Goal: Information Seeking & Learning: Learn about a topic

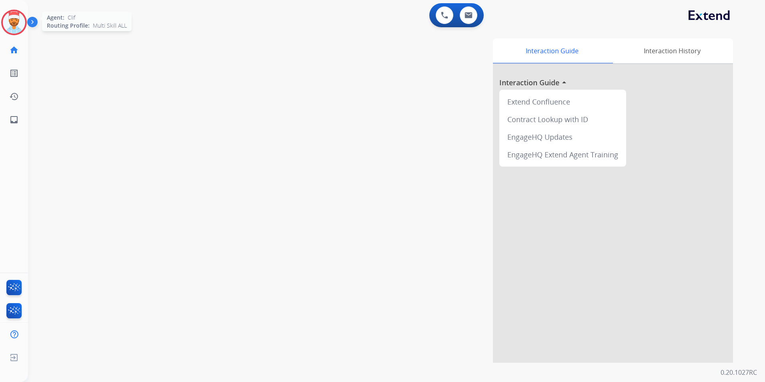
click at [16, 21] on img at bounding box center [14, 22] width 22 height 22
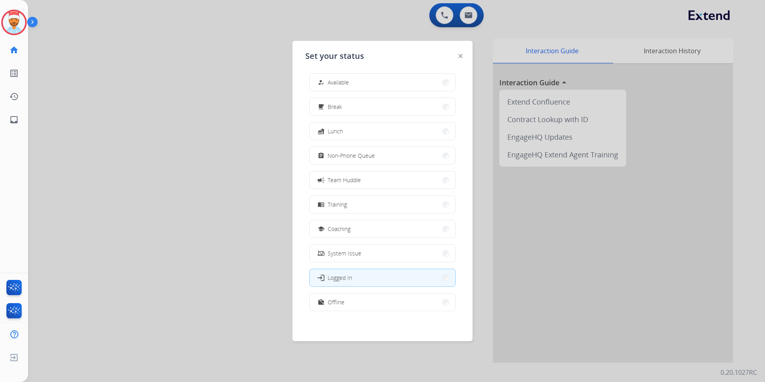
scroll to position [2, 0]
click at [369, 293] on div "how_to_reg Available free_breakfast Break fastfood Lunch assignment Non-Phone Q…" at bounding box center [382, 195] width 155 height 252
drag, startPoint x: 375, startPoint y: 307, endPoint x: 379, endPoint y: 297, distance: 10.8
click at [375, 307] on button "work_off Offline" at bounding box center [383, 301] width 146 height 17
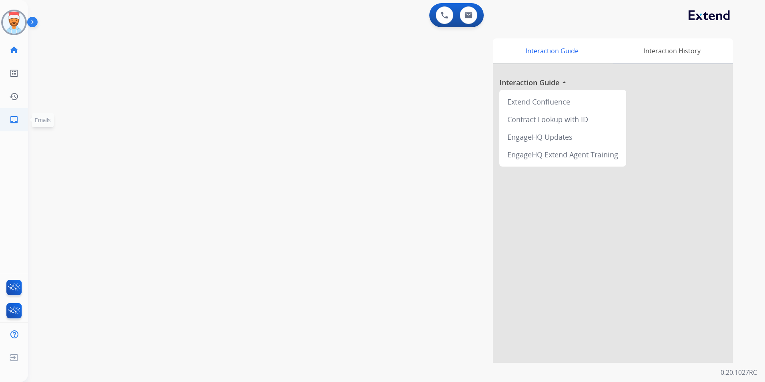
click at [15, 120] on mat-icon "inbox" at bounding box center [14, 120] width 10 height 10
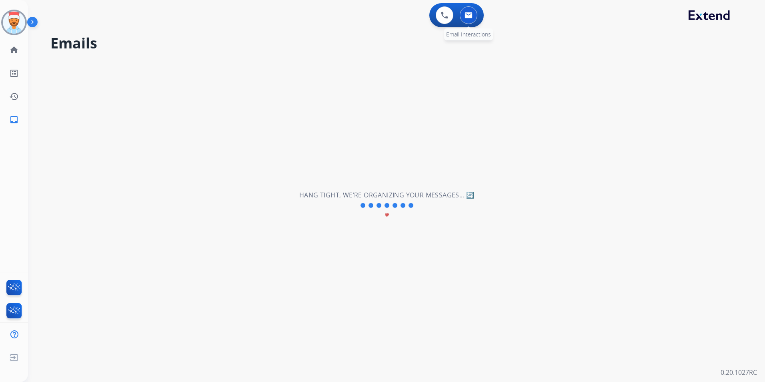
click at [474, 19] on button at bounding box center [469, 15] width 18 height 18
click at [15, 121] on mat-icon "inbox" at bounding box center [14, 120] width 10 height 10
drag, startPoint x: 470, startPoint y: 14, endPoint x: 476, endPoint y: 15, distance: 6.0
click at [470, 14] on img at bounding box center [469, 15] width 8 height 6
click at [9, 118] on link "inbox Emails" at bounding box center [14, 119] width 22 height 22
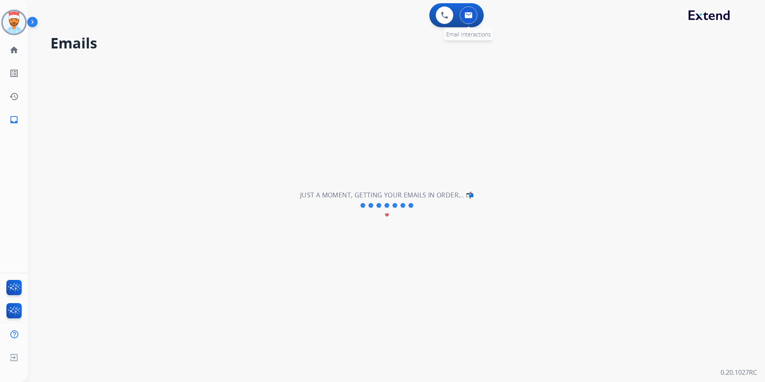
click at [470, 12] on button at bounding box center [469, 15] width 18 height 18
click at [14, 52] on mat-icon "home" at bounding box center [14, 50] width 10 height 10
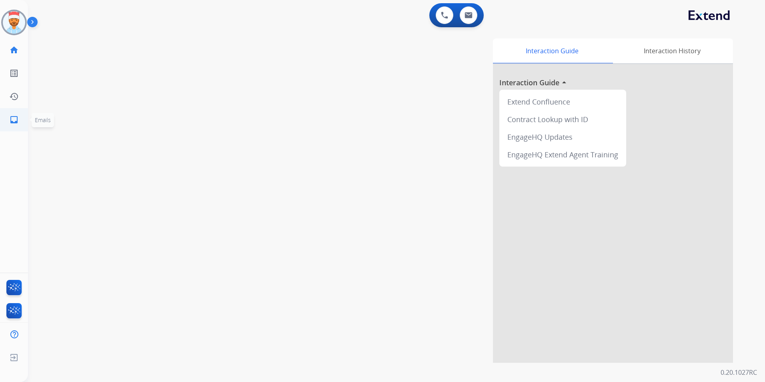
click at [9, 121] on link "inbox Emails" at bounding box center [14, 119] width 22 height 22
select select "**********"
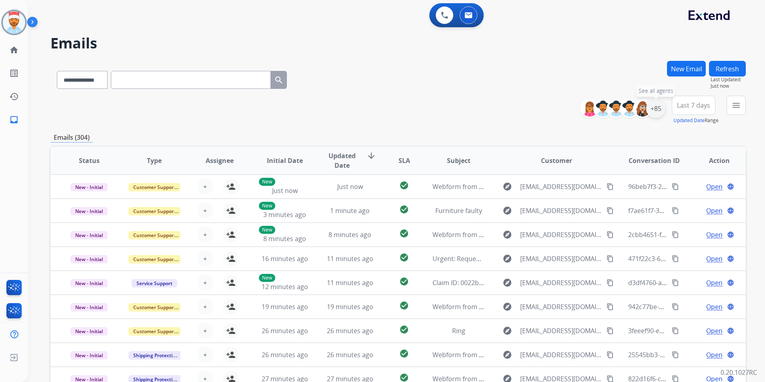
click at [655, 107] on div "+85" at bounding box center [656, 108] width 19 height 19
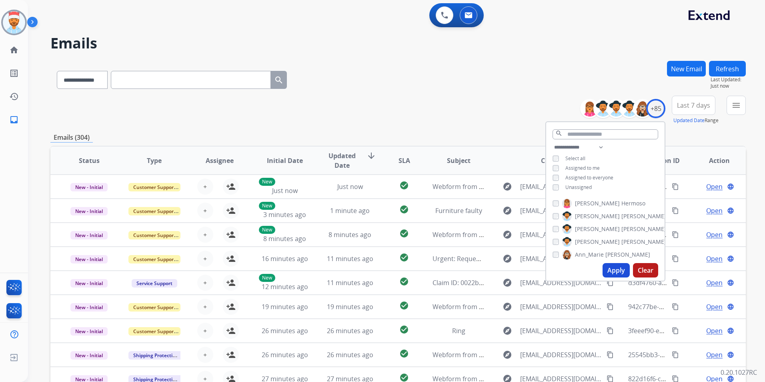
click at [614, 267] on button "Apply" at bounding box center [616, 270] width 27 height 14
click at [696, 112] on button "Last 7 days" at bounding box center [694, 105] width 44 height 19
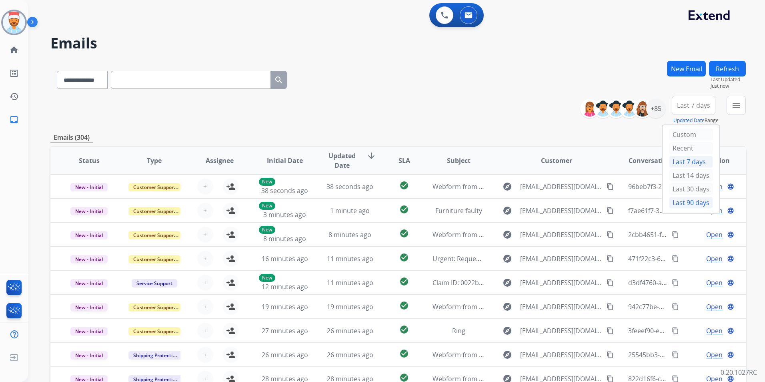
click at [682, 200] on div "Last 90 days" at bounding box center [691, 203] width 44 height 12
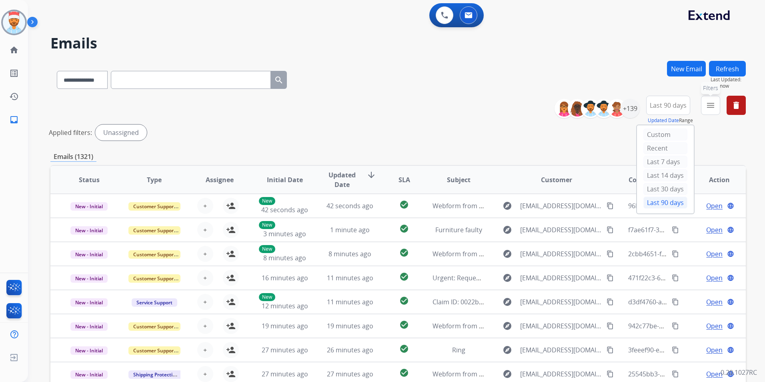
click at [712, 109] on mat-icon "menu" at bounding box center [711, 105] width 10 height 10
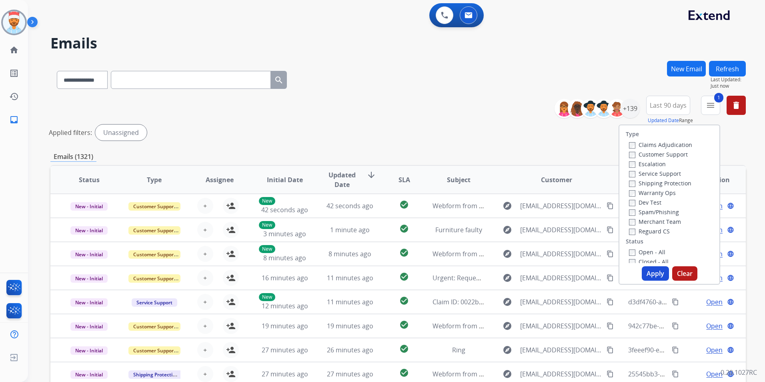
click at [626, 183] on div "Claims Adjudication Customer Support Escalation Service Support Shipping Protec…" at bounding box center [659, 188] width 66 height 96
click at [653, 271] on button "Apply" at bounding box center [655, 273] width 27 height 14
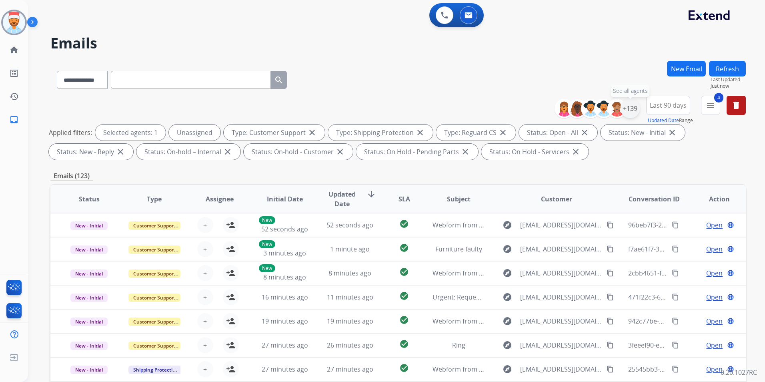
click at [632, 112] on div "+139" at bounding box center [630, 108] width 19 height 19
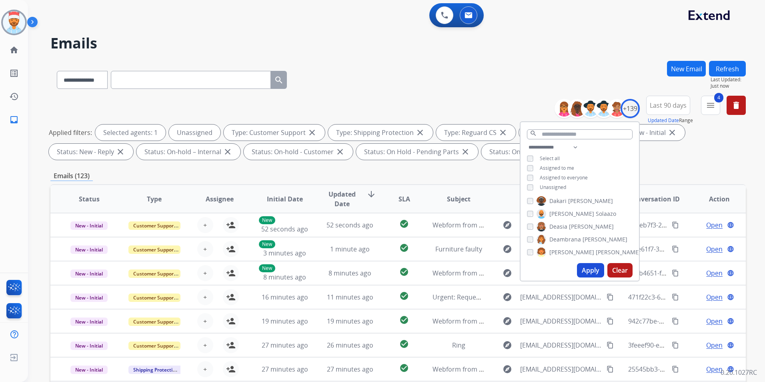
scroll to position [360, 0]
click at [591, 273] on button "Apply" at bounding box center [590, 270] width 27 height 14
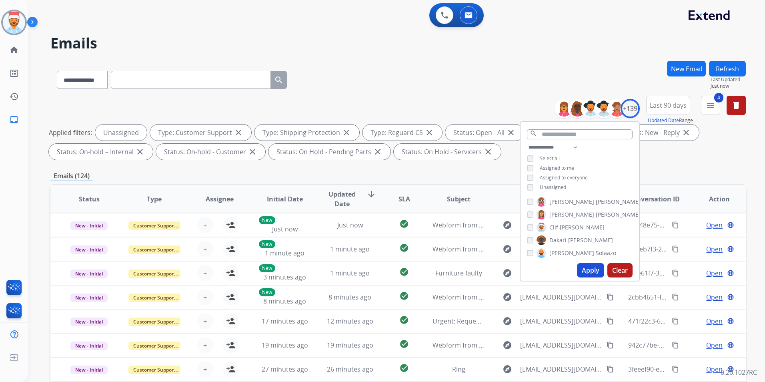
click at [663, 168] on div "**********" at bounding box center [398, 277] width 696 height 433
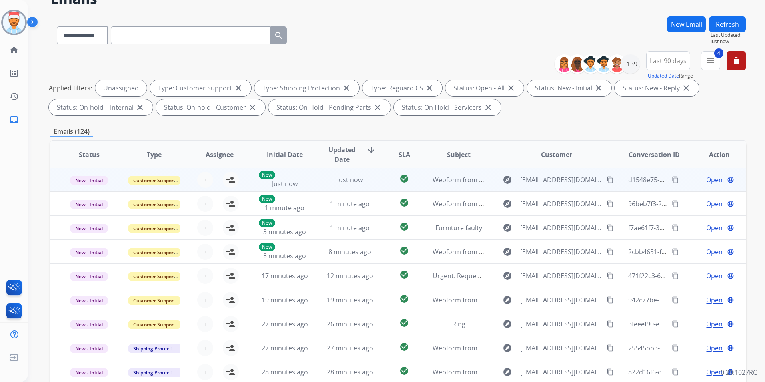
scroll to position [80, 0]
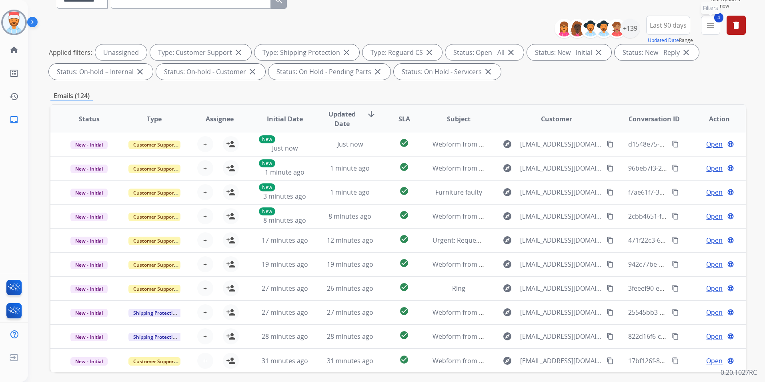
click at [707, 29] on mat-icon "menu" at bounding box center [711, 25] width 10 height 10
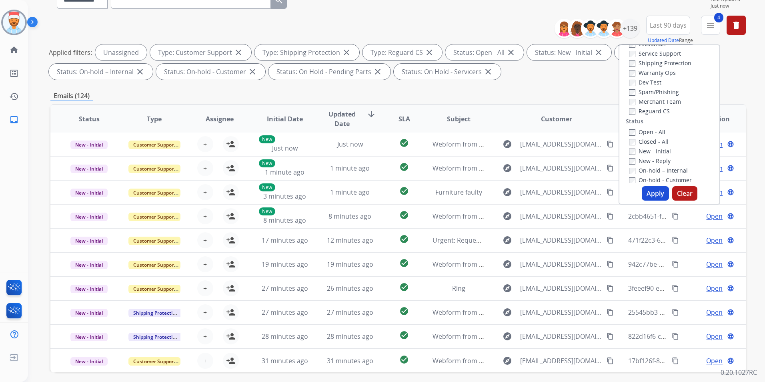
click at [729, 81] on div "**********" at bounding box center [398, 49] width 696 height 67
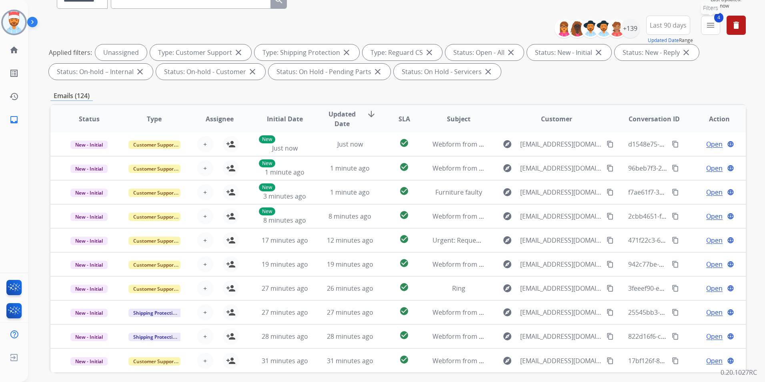
click at [709, 28] on mat-icon "menu" at bounding box center [711, 25] width 10 height 10
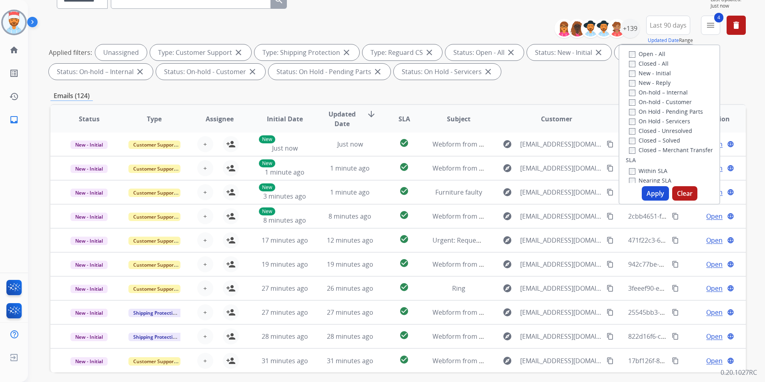
scroll to position [160, 0]
click at [650, 191] on button "Apply" at bounding box center [655, 193] width 27 height 14
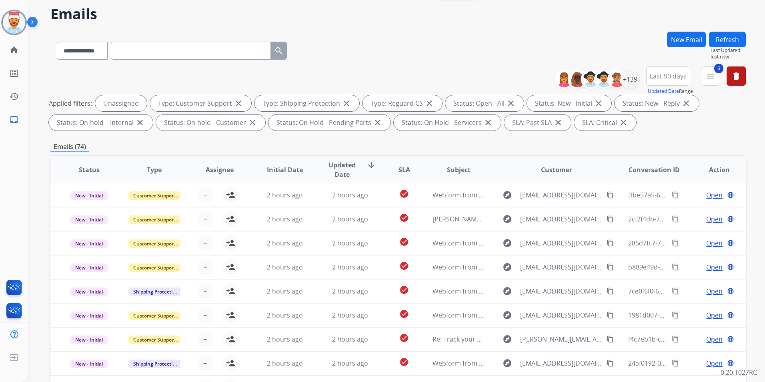
scroll to position [0, 0]
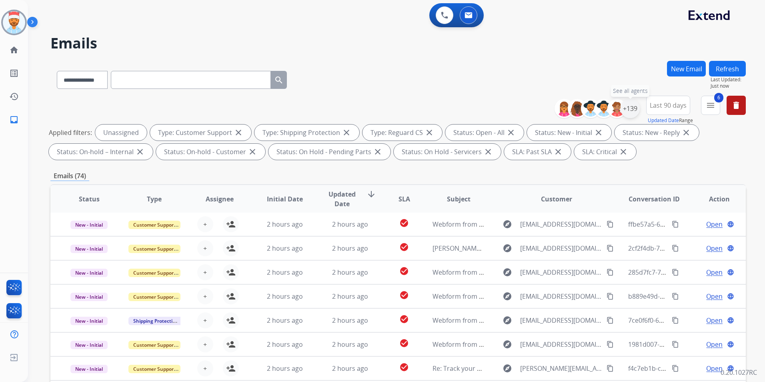
click at [630, 108] on div "+139" at bounding box center [630, 108] width 19 height 19
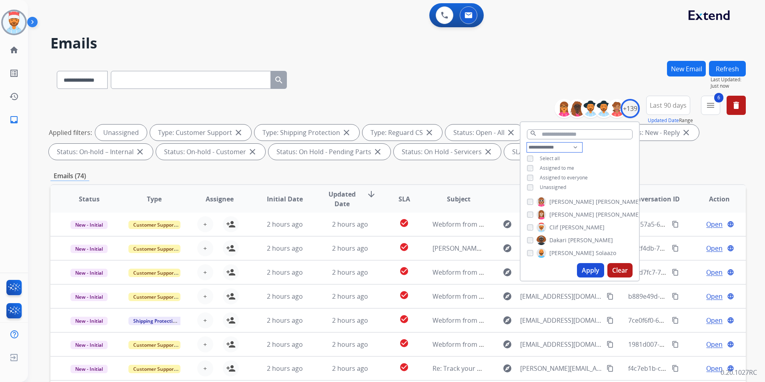
click at [543, 146] on select "**********" at bounding box center [554, 148] width 55 height 10
select select "**********"
click at [527, 143] on select "**********" at bounding box center [554, 148] width 55 height 10
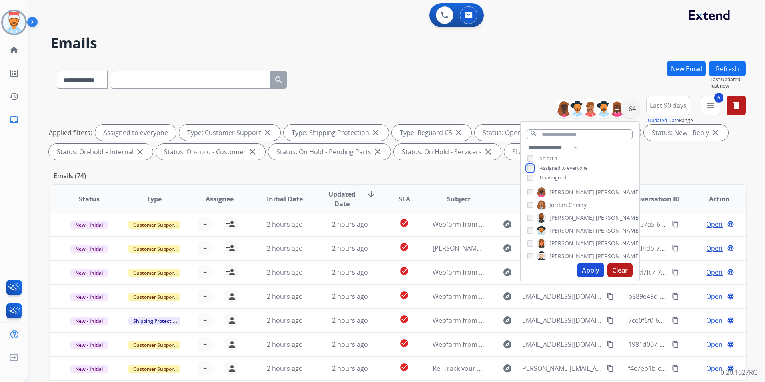
scroll to position [155, 0]
click at [583, 269] on button "Apply" at bounding box center [590, 270] width 27 height 14
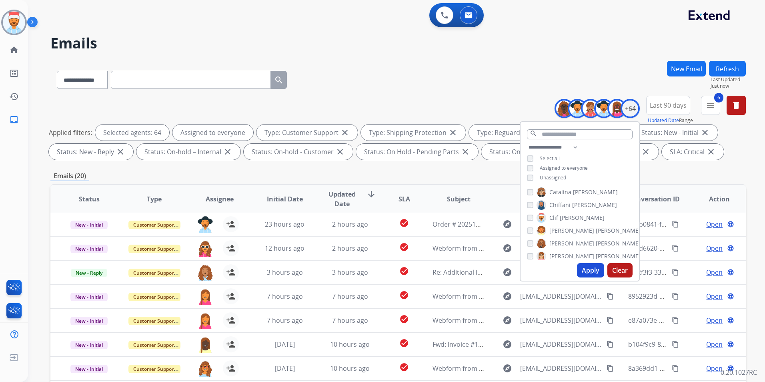
click at [584, 268] on button "Apply" at bounding box center [590, 270] width 27 height 14
click at [594, 273] on button "Apply" at bounding box center [590, 270] width 27 height 14
click at [681, 178] on div "Emails (20)" at bounding box center [398, 176] width 696 height 10
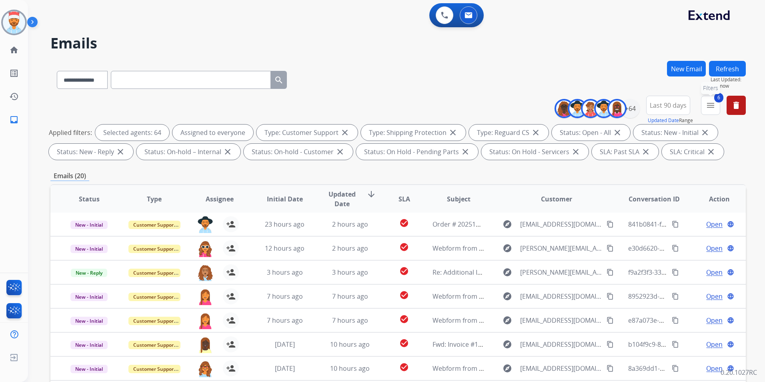
drag, startPoint x: 716, startPoint y: 109, endPoint x: 706, endPoint y: 119, distance: 14.4
click at [715, 109] on button "6 menu Filters" at bounding box center [710, 105] width 19 height 19
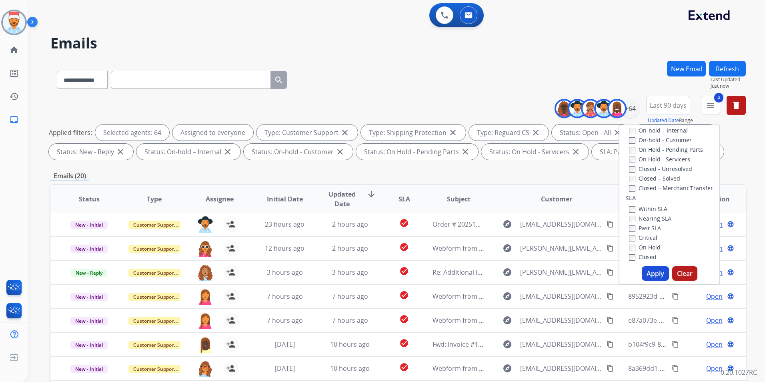
click at [654, 268] on button "Apply" at bounding box center [655, 273] width 27 height 14
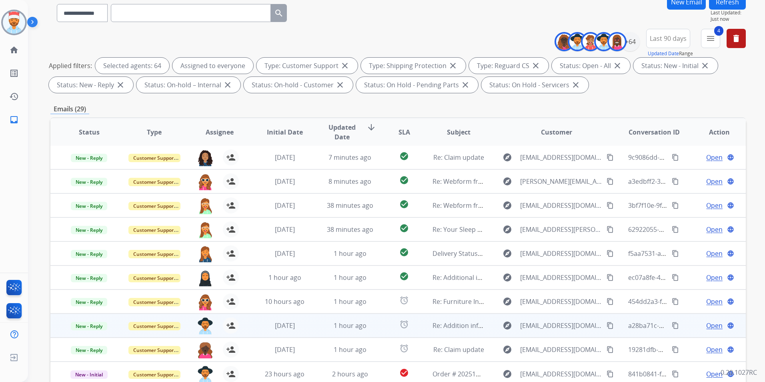
scroll to position [112, 0]
